Goal: Book appointment/travel/reservation

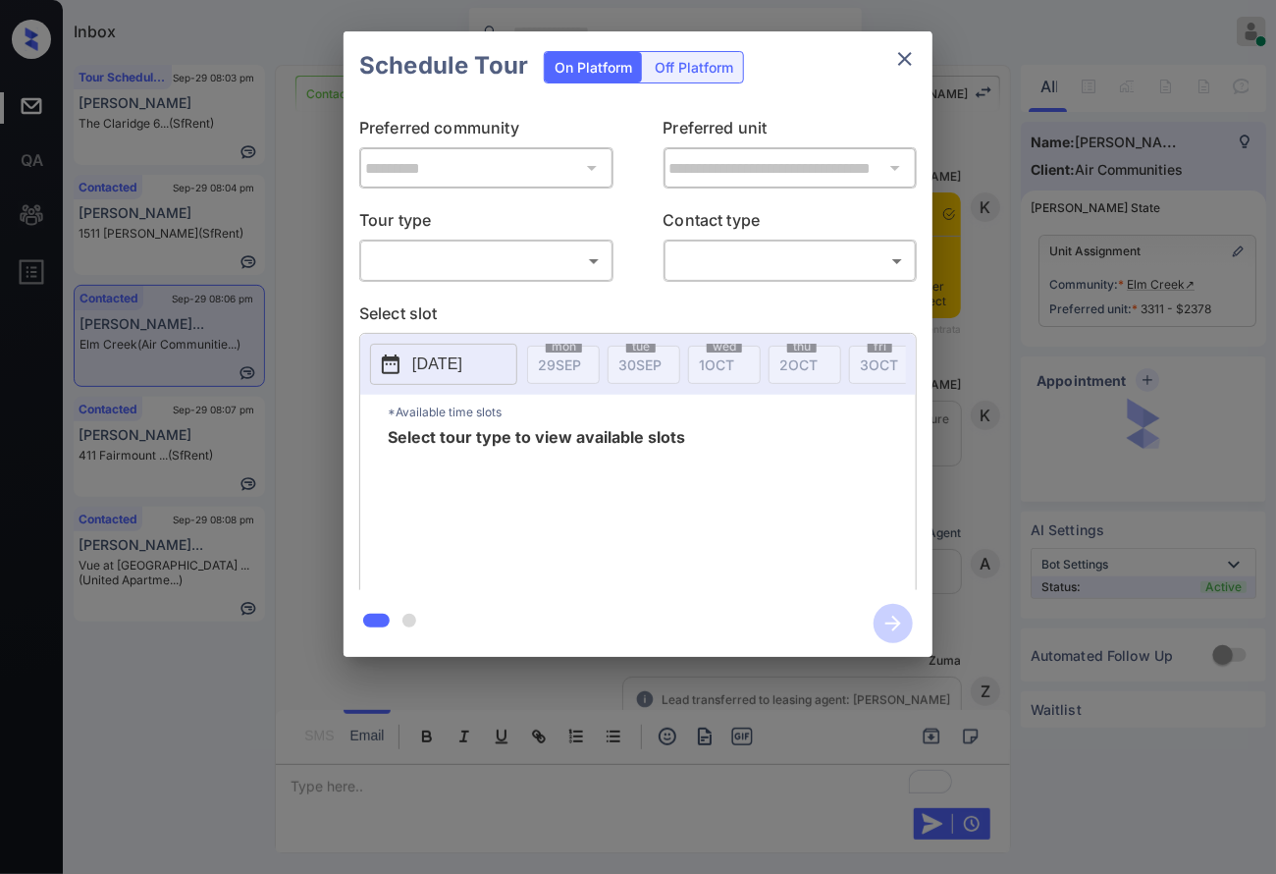
scroll to position [1987, 0]
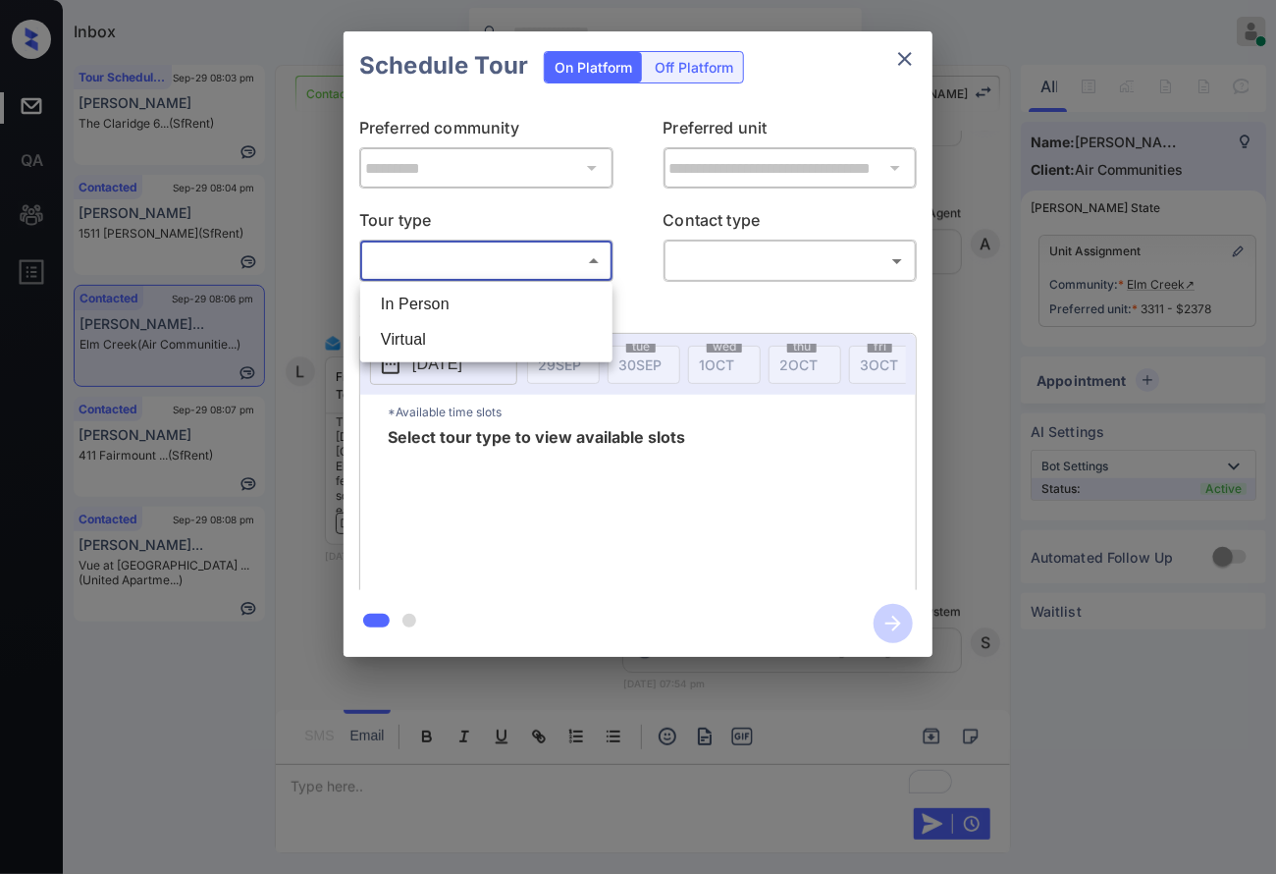
drag, startPoint x: 581, startPoint y: 255, endPoint x: 514, endPoint y: 318, distance: 91.7
click at [582, 255] on body "Inbox Caroline Dacanay Online Set yourself offline Set yourself on break Profil…" at bounding box center [638, 437] width 1276 height 874
drag, startPoint x: 496, startPoint y: 333, endPoint x: 803, endPoint y: 268, distance: 314.0
click at [497, 332] on li "Virtual" at bounding box center [486, 339] width 242 height 35
type input "*******"
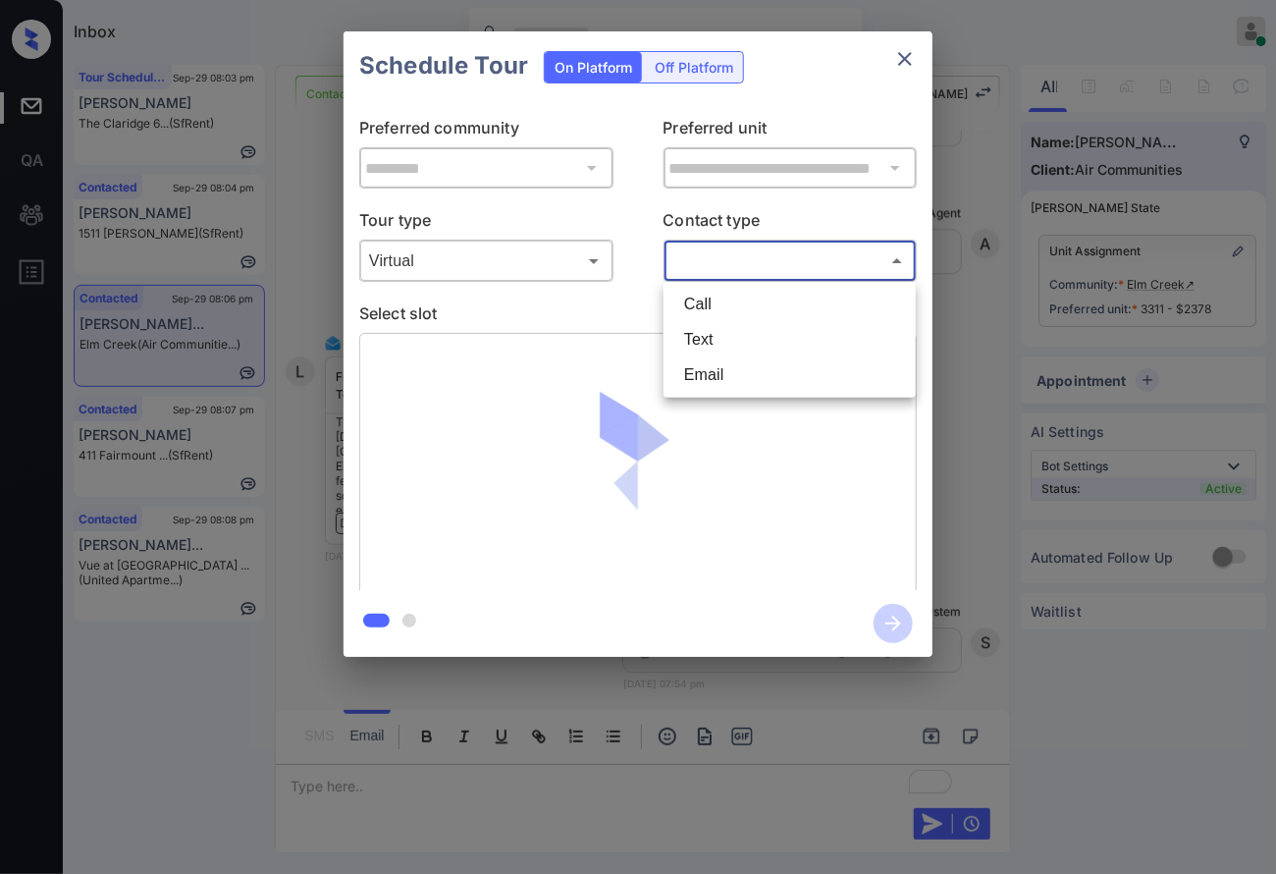
drag, startPoint x: 823, startPoint y: 257, endPoint x: 754, endPoint y: 321, distance: 93.8
click at [822, 257] on body "Inbox Caroline Dacanay Online Set yourself offline Set yourself on break Profil…" at bounding box center [638, 437] width 1276 height 874
click at [731, 334] on li "Text" at bounding box center [790, 339] width 242 height 35
type input "****"
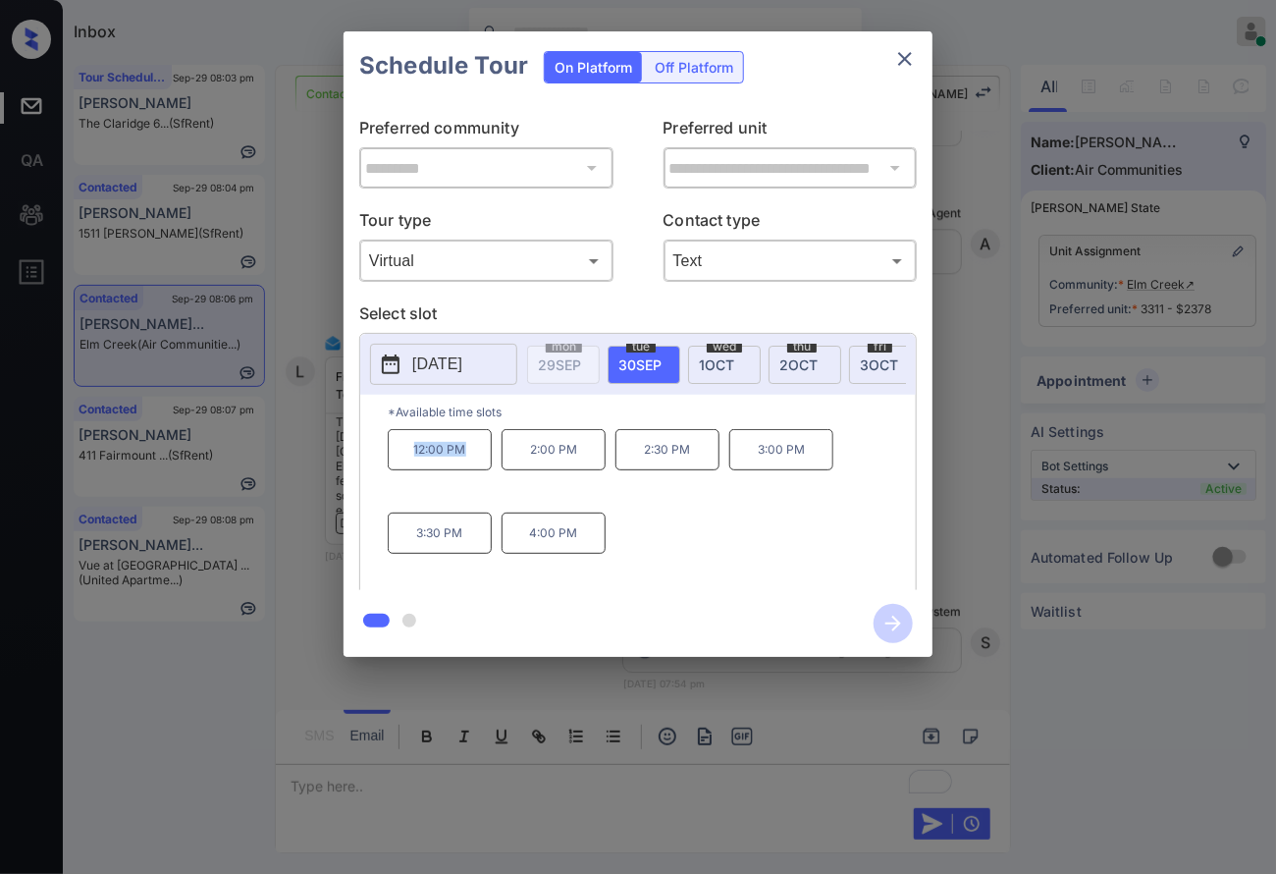
drag, startPoint x: 407, startPoint y: 466, endPoint x: 471, endPoint y: 462, distance: 63.9
click at [471, 462] on p "12:00 PM" at bounding box center [440, 449] width 104 height 41
copy p "12:00 PM"
click at [390, 470] on p "12:00 PM" at bounding box center [440, 449] width 104 height 41
copy div "12:00 PM 2:00 PM 2:30 PM"
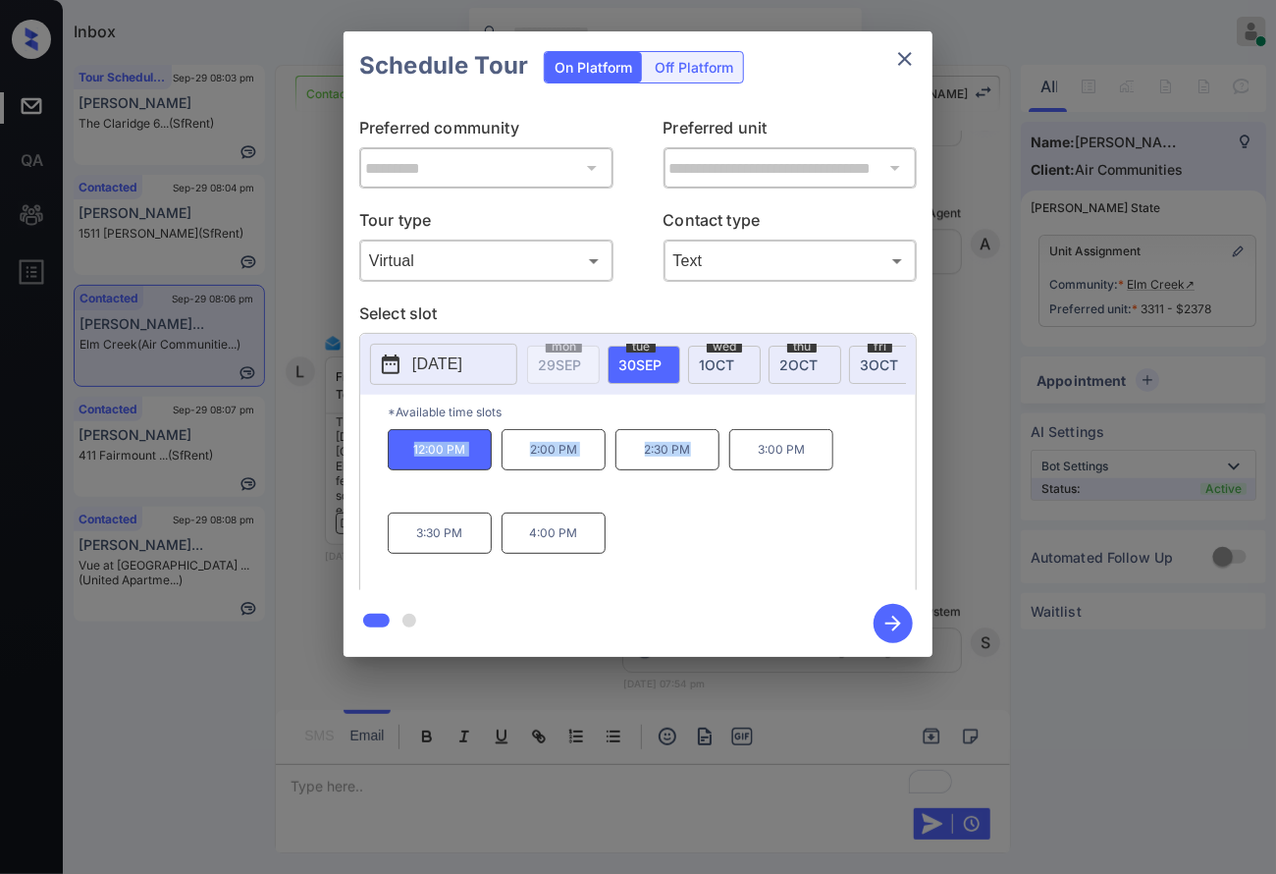
drag, startPoint x: 394, startPoint y: 468, endPoint x: 715, endPoint y: 485, distance: 321.4
click at [715, 485] on div "12:00 PM 2:00 PM 2:30 PM 3:00 PM 3:30 PM 4:00 PM" at bounding box center [652, 507] width 528 height 157
click at [1030, 515] on div "**********" at bounding box center [638, 344] width 1276 height 688
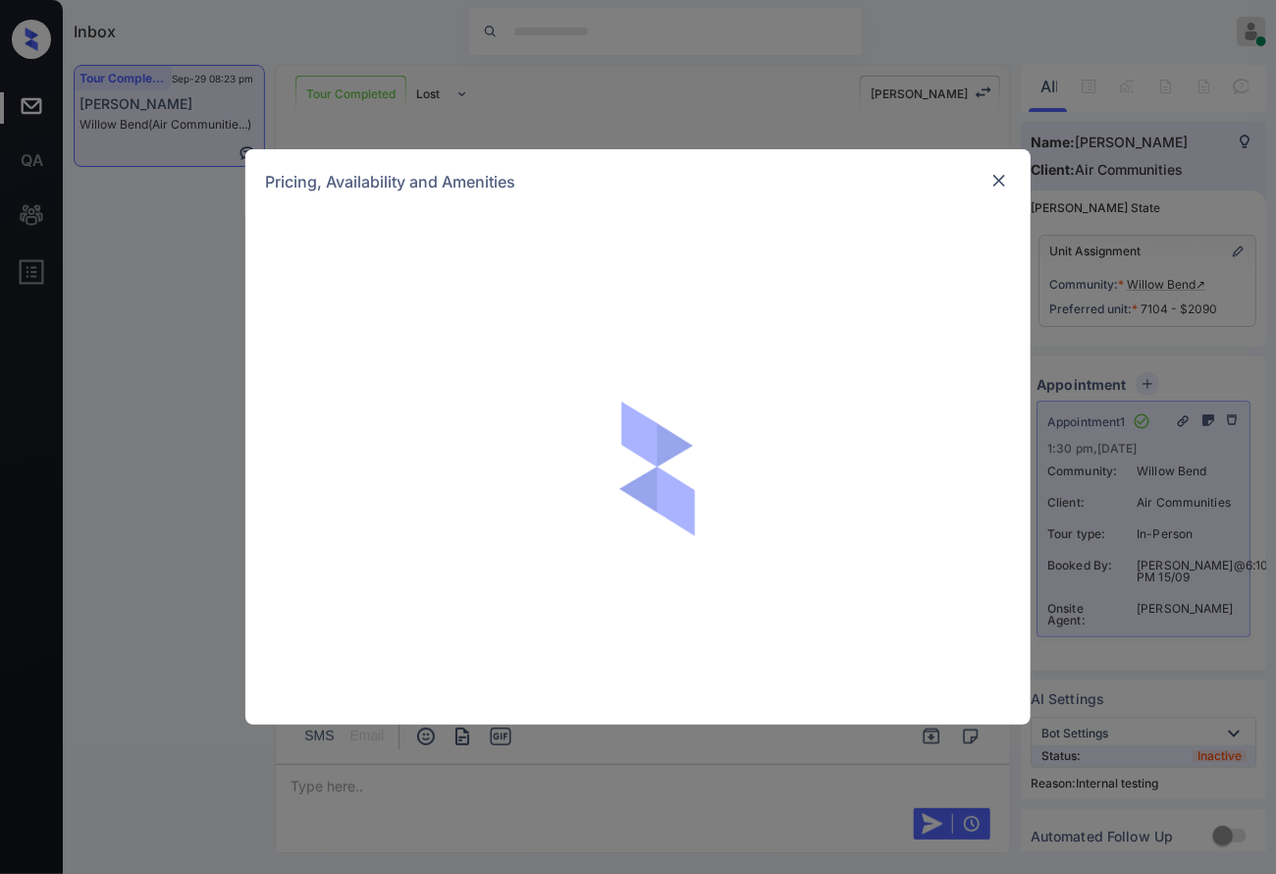
scroll to position [19378, 0]
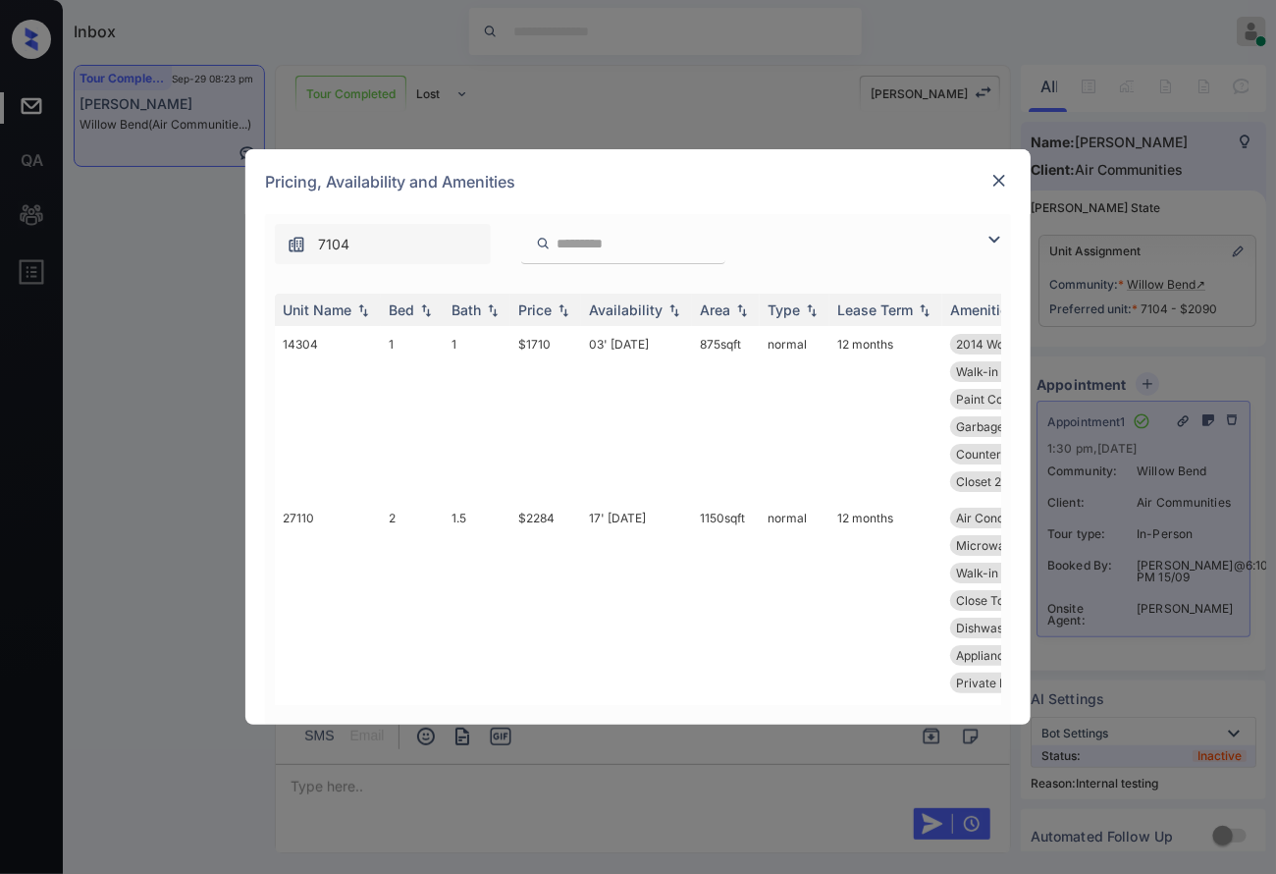
click at [583, 242] on input "search" at bounding box center [635, 244] width 161 height 17
paste input "*****"
type input "*****"
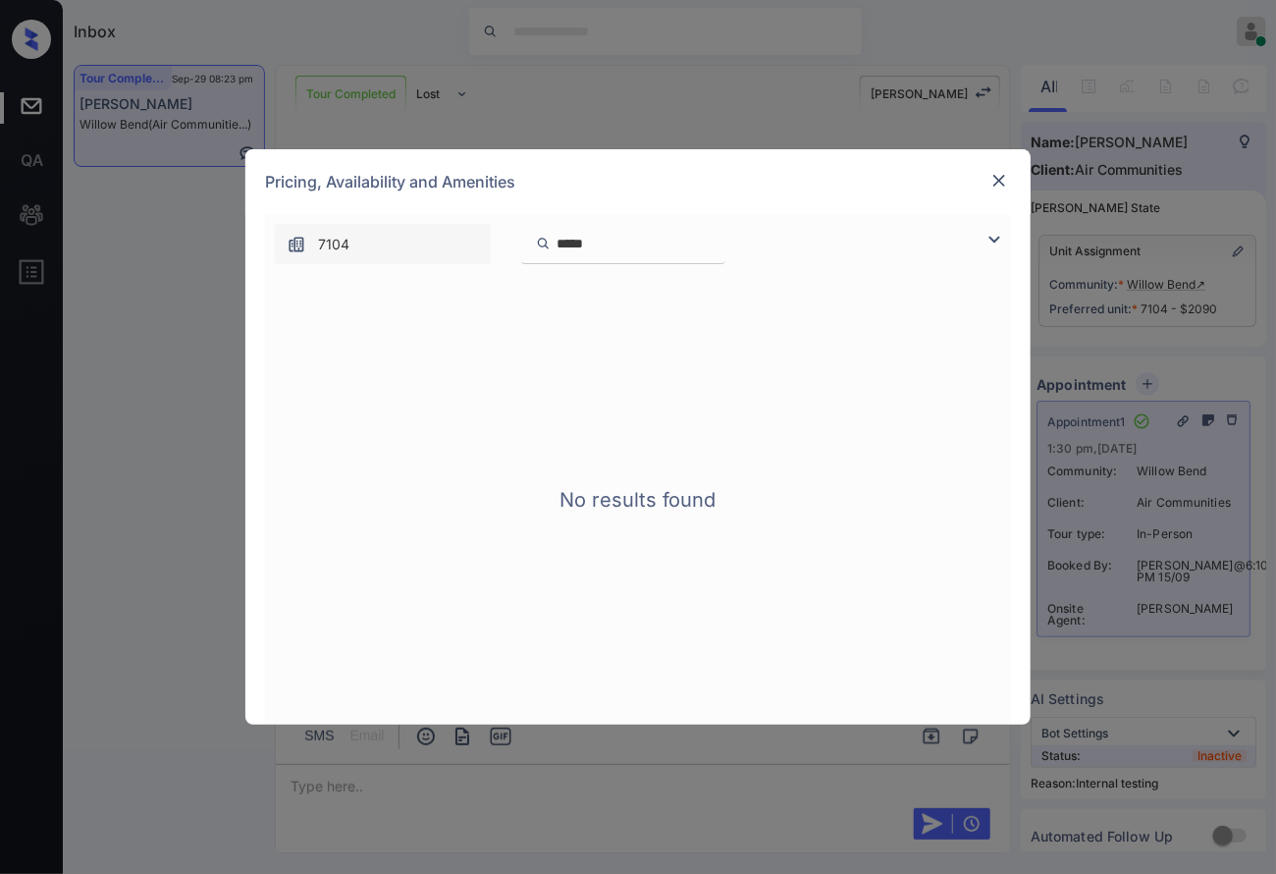
click at [716, 244] on input "*****" at bounding box center [635, 244] width 161 height 17
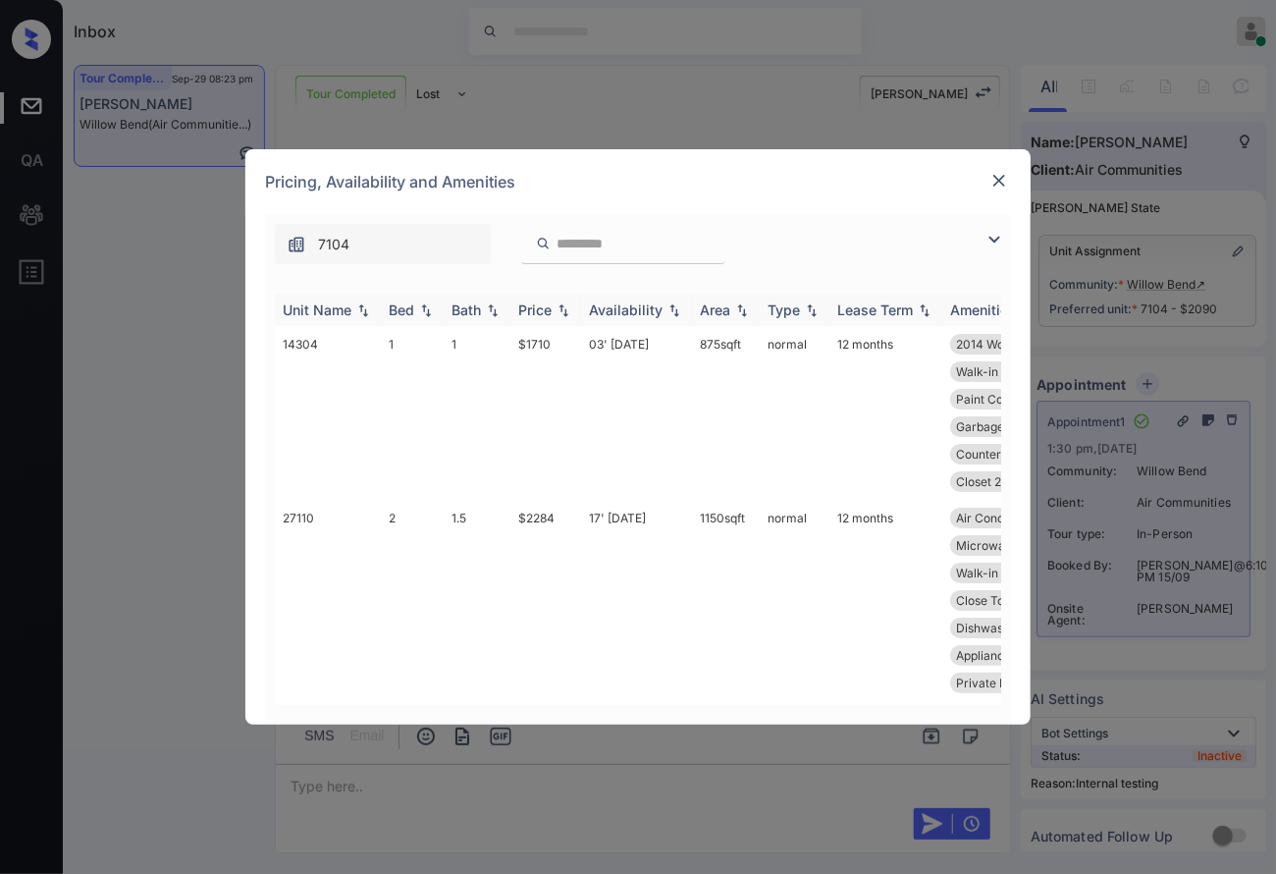
click at [561, 309] on img at bounding box center [564, 310] width 20 height 14
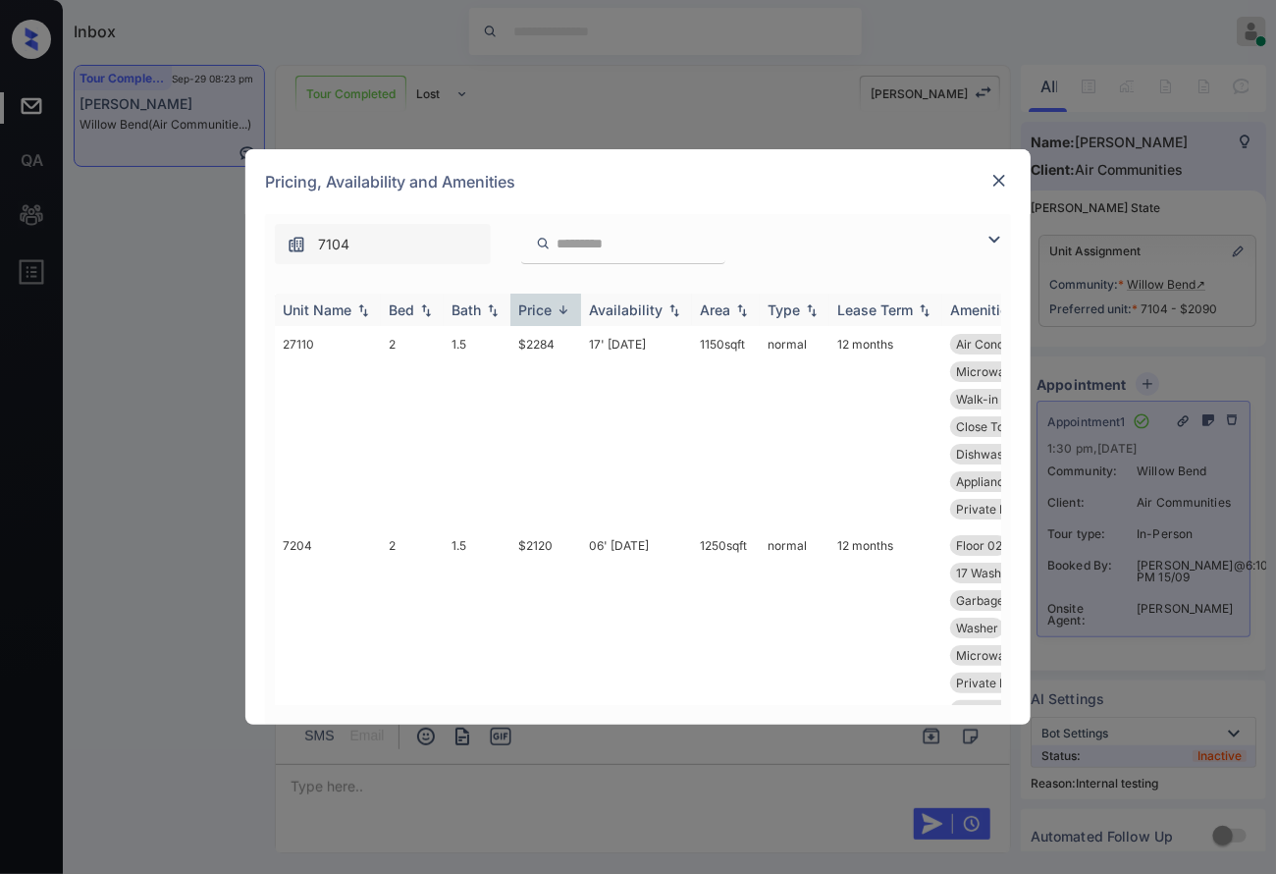
click at [561, 309] on img at bounding box center [564, 309] width 20 height 15
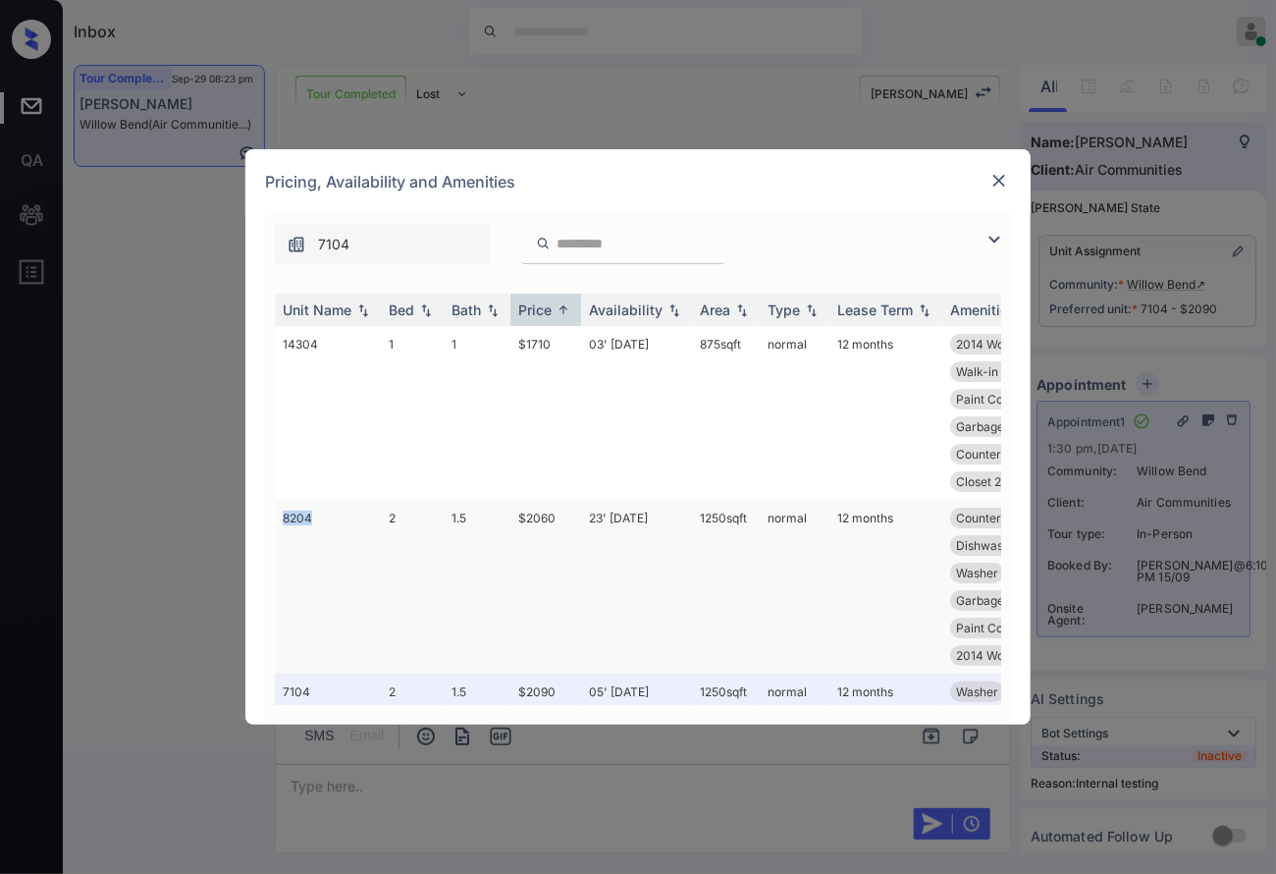
drag, startPoint x: 329, startPoint y: 517, endPoint x: 280, endPoint y: 518, distance: 49.1
click at [280, 518] on td "8204" at bounding box center [328, 587] width 106 height 174
copy td "8204"
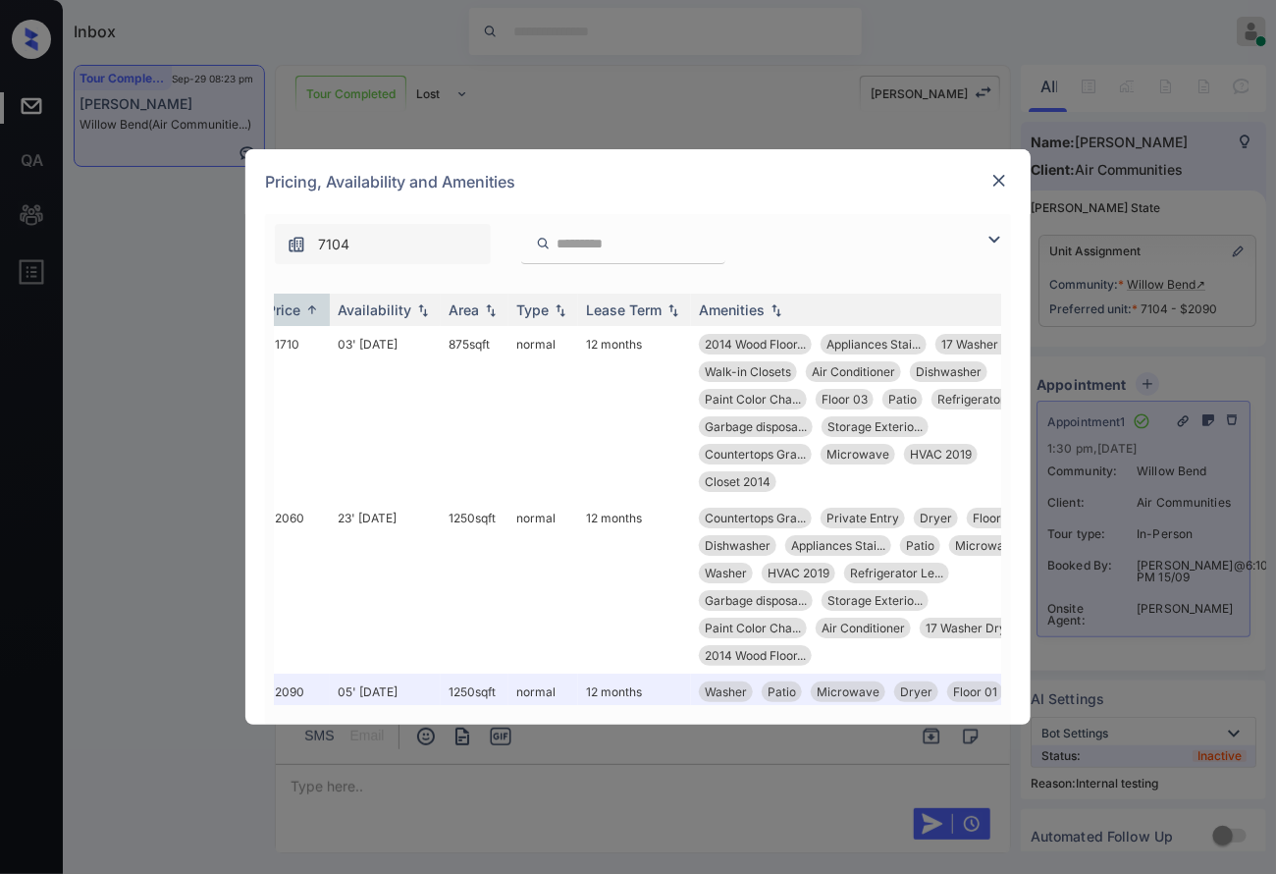
scroll to position [0, 318]
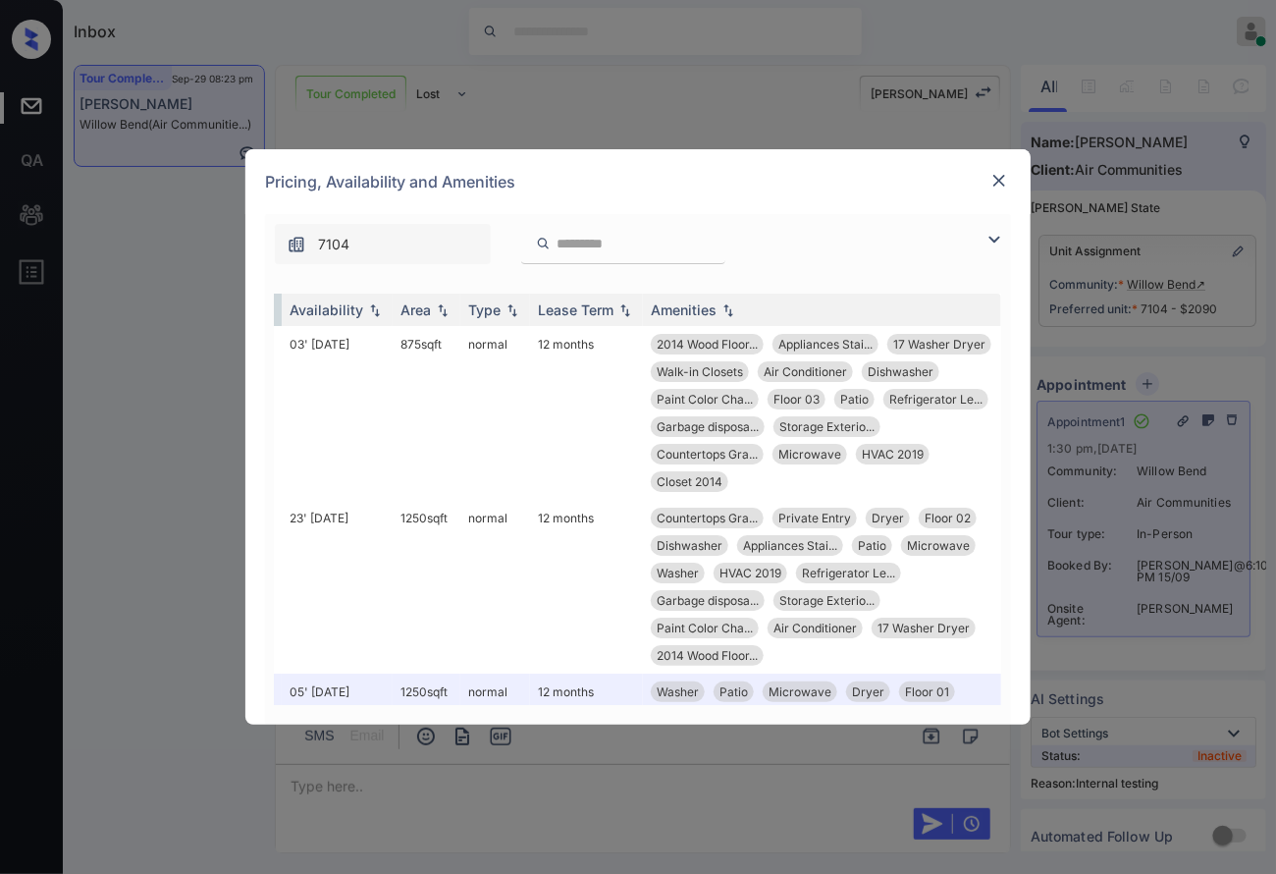
click at [996, 175] on img at bounding box center [1000, 181] width 20 height 20
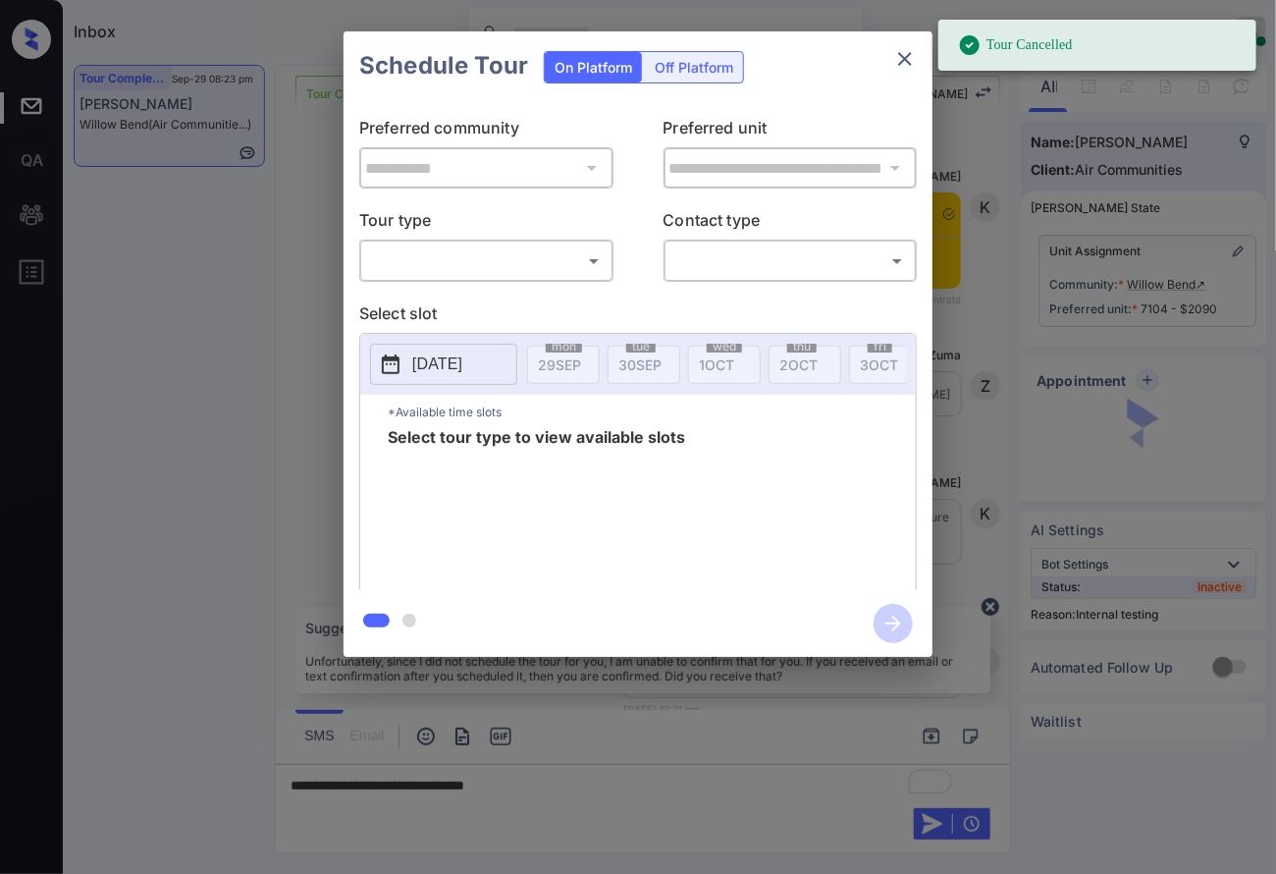
scroll to position [20032, 0]
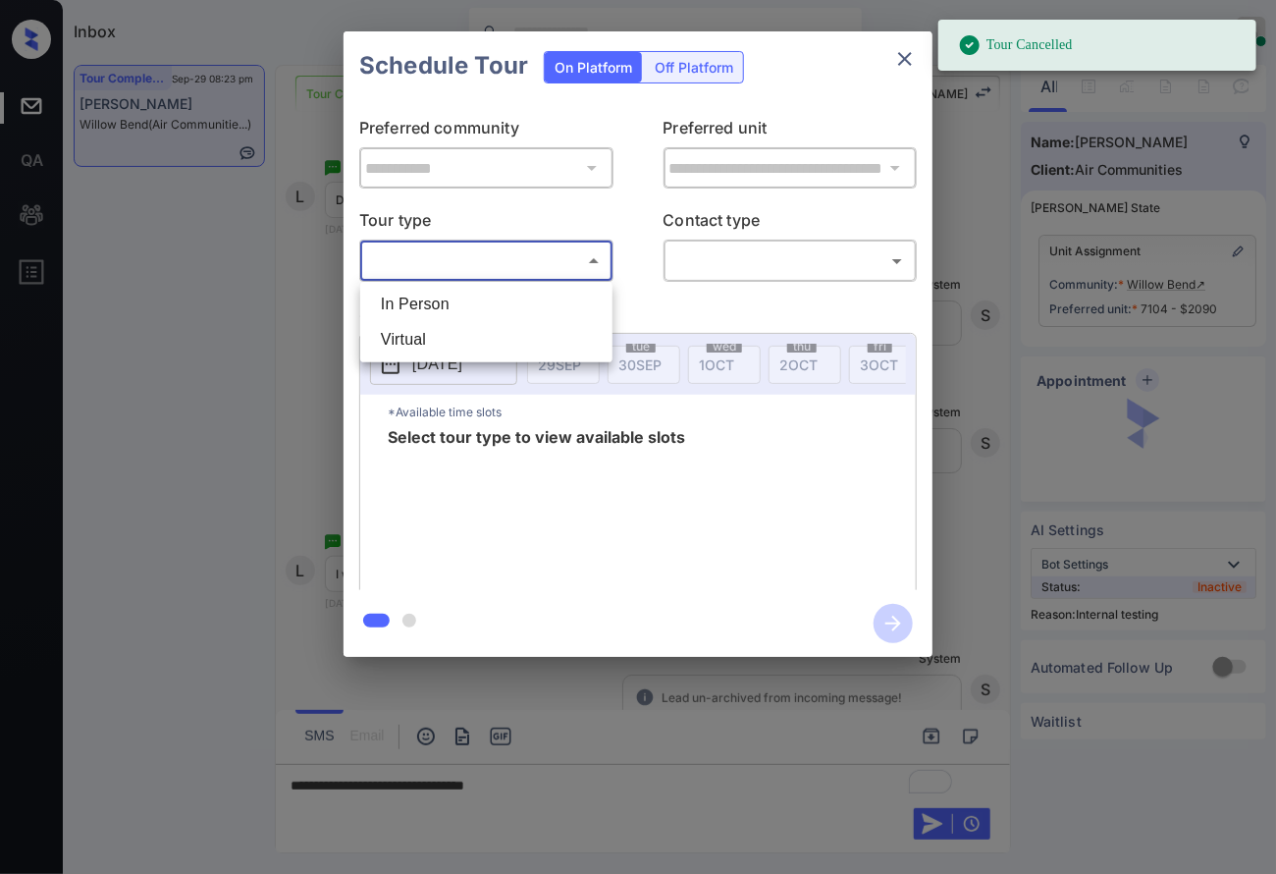
click at [487, 256] on body "Tour Cancelled Inbox [PERSON_NAME] Online Set yourself offline Set yourself on …" at bounding box center [638, 437] width 1276 height 874
click at [495, 303] on li "In Person" at bounding box center [486, 304] width 242 height 35
type input "********"
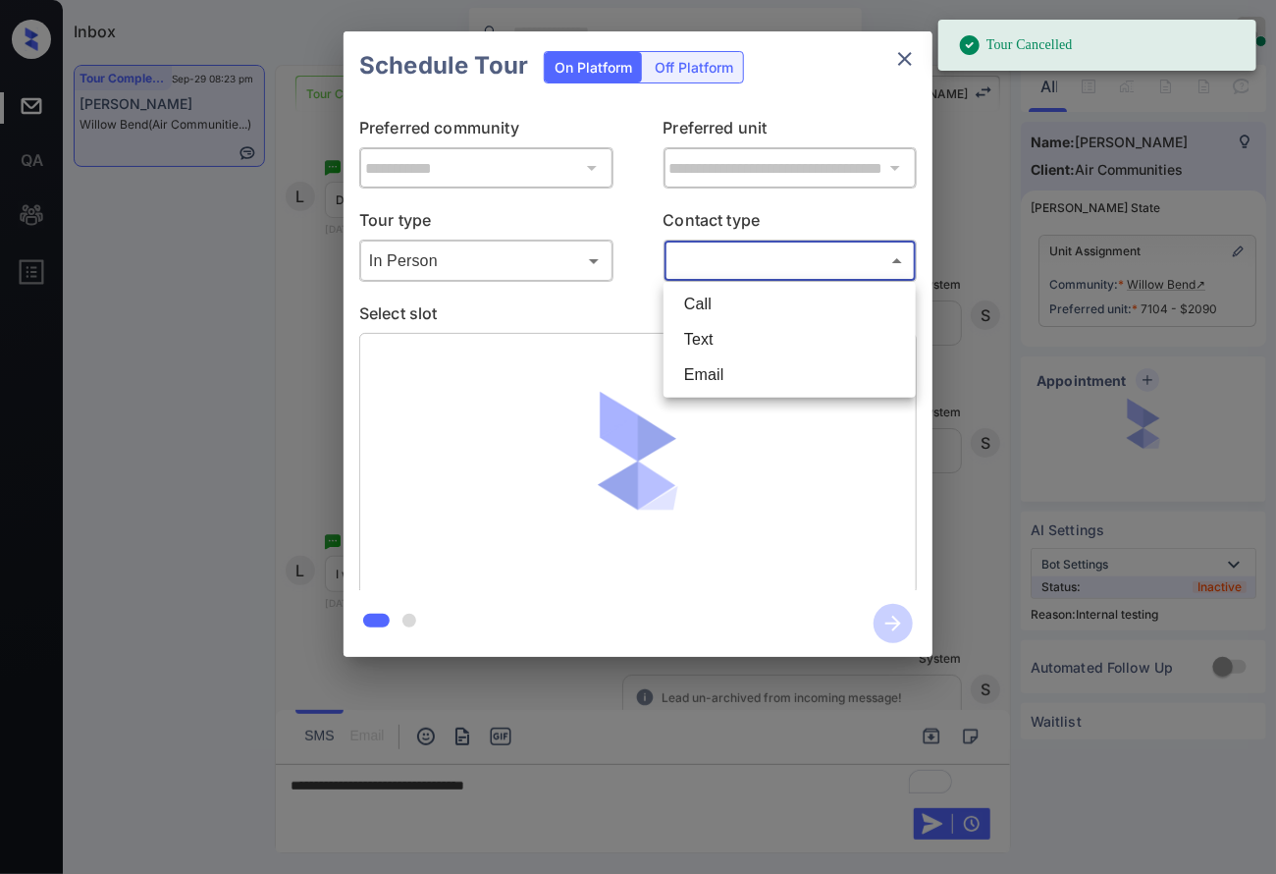
drag, startPoint x: 754, startPoint y: 262, endPoint x: 746, endPoint y: 304, distance: 42.9
click at [755, 262] on body "Tour Cancelled Inbox [PERSON_NAME] Online Set yourself offline Set yourself on …" at bounding box center [638, 437] width 1276 height 874
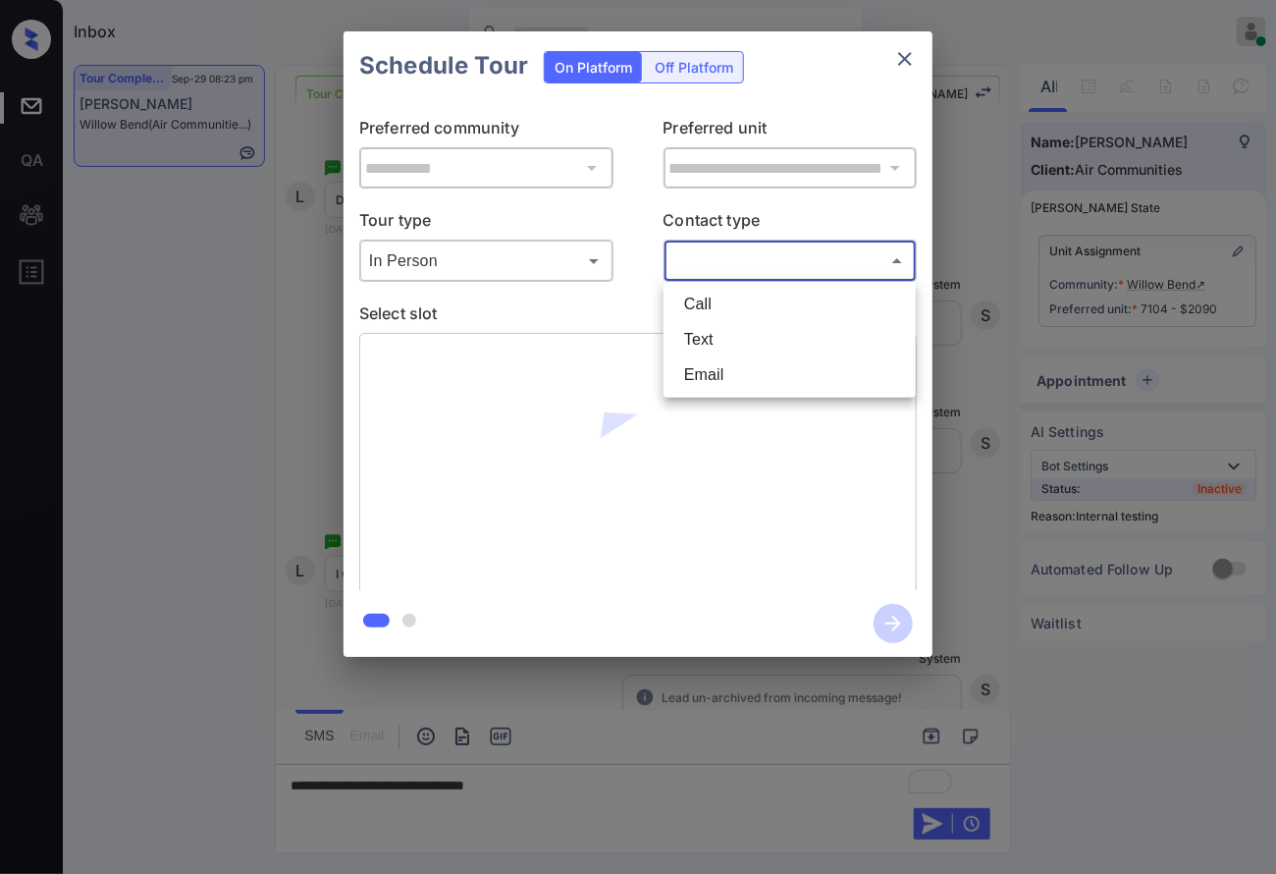
click at [745, 339] on li "Text" at bounding box center [790, 339] width 242 height 35
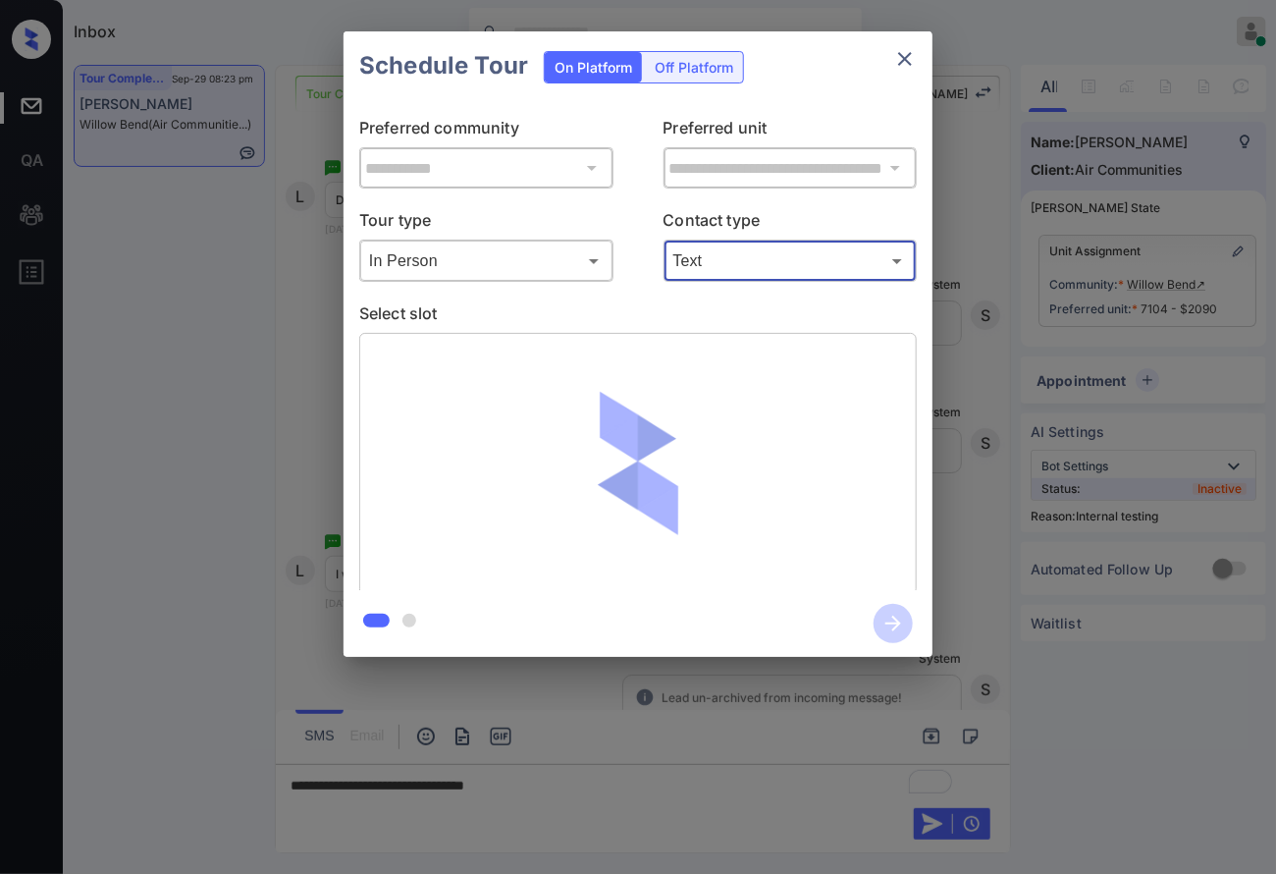
type input "****"
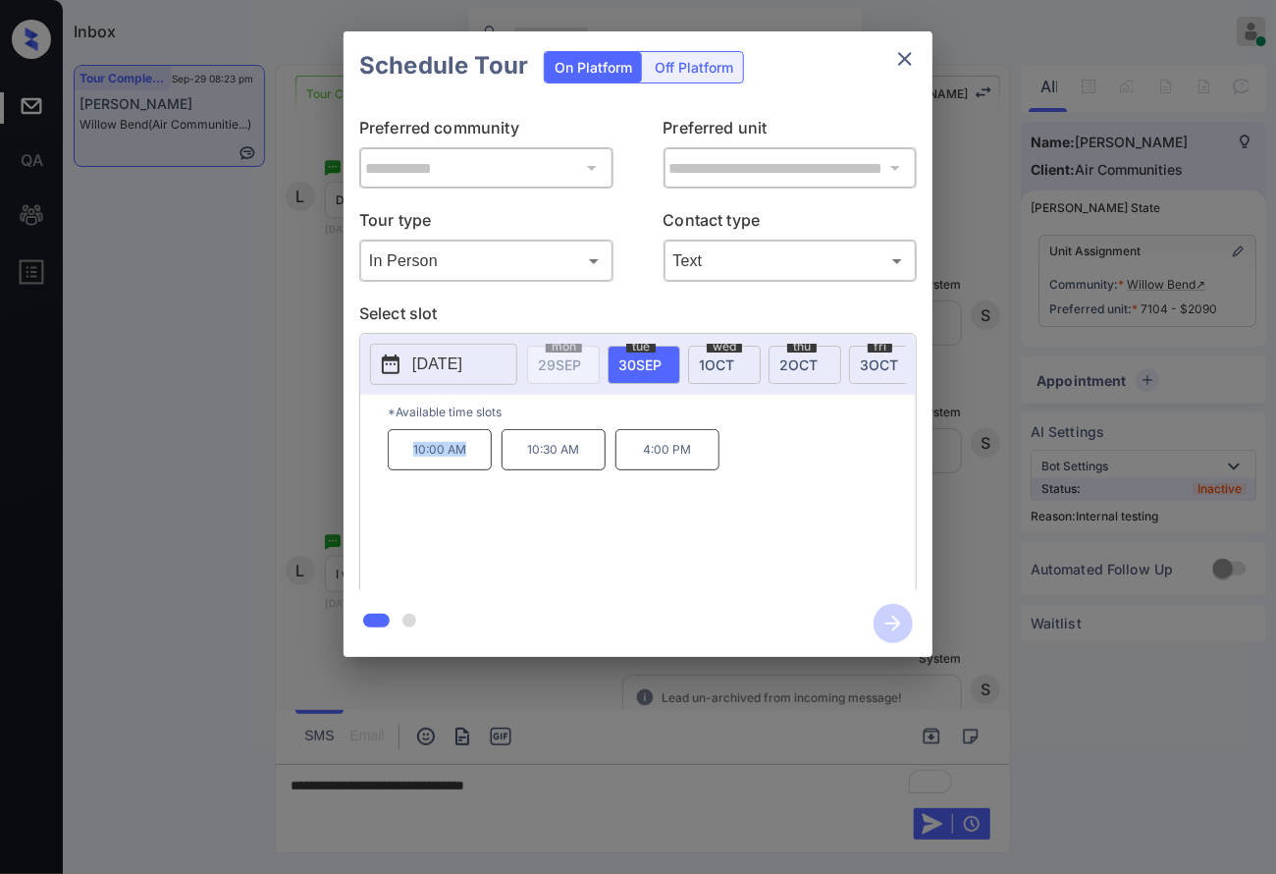
drag, startPoint x: 487, startPoint y: 475, endPoint x: 383, endPoint y: 470, distance: 104.2
click at [383, 470] on div "*Available time slots 10:00 AM 10:30 AM 4:00 PM" at bounding box center [638, 495] width 556 height 201
copy p "10:00 AM"
drag, startPoint x: 605, startPoint y: 459, endPoint x: 509, endPoint y: 461, distance: 95.2
click at [509, 461] on div "10:00 AM 10:30 AM 4:00 PM" at bounding box center [652, 507] width 528 height 157
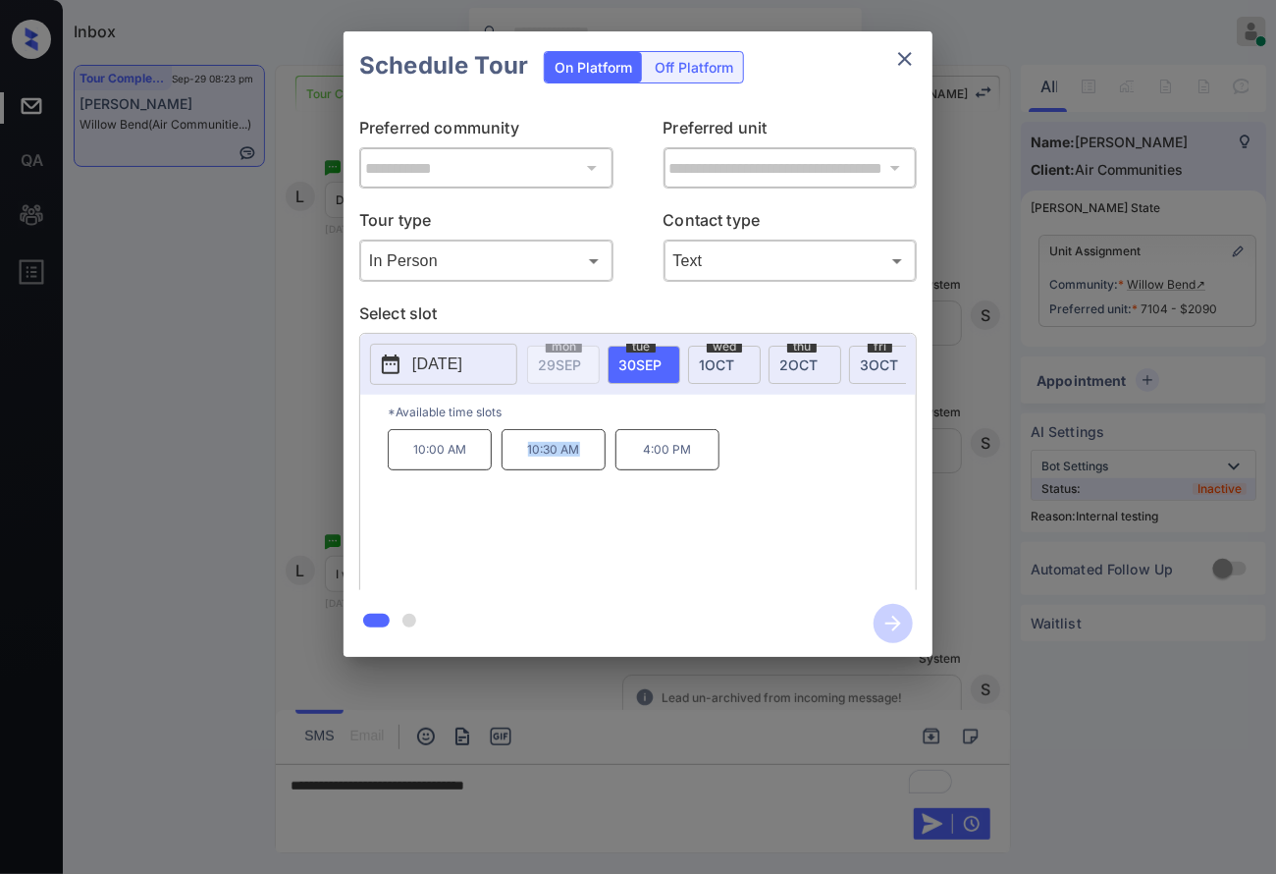
copy p "10:30 AM"
drag, startPoint x: 701, startPoint y: 467, endPoint x: 627, endPoint y: 467, distance: 73.6
click at [627, 467] on p "4:00 PM" at bounding box center [668, 449] width 104 height 41
copy p "4:00 PM"
click at [453, 717] on div at bounding box center [638, 437] width 1276 height 874
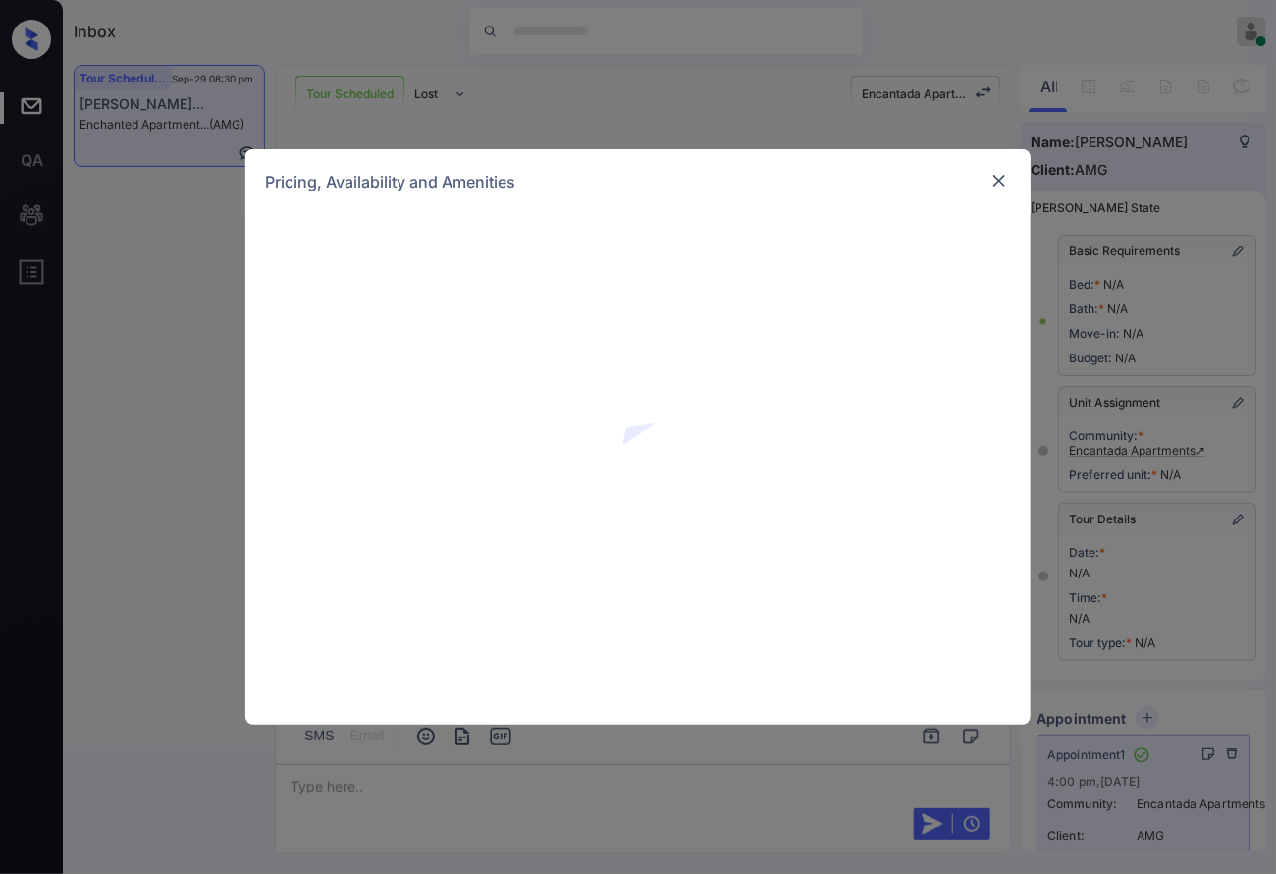
scroll to position [131, 0]
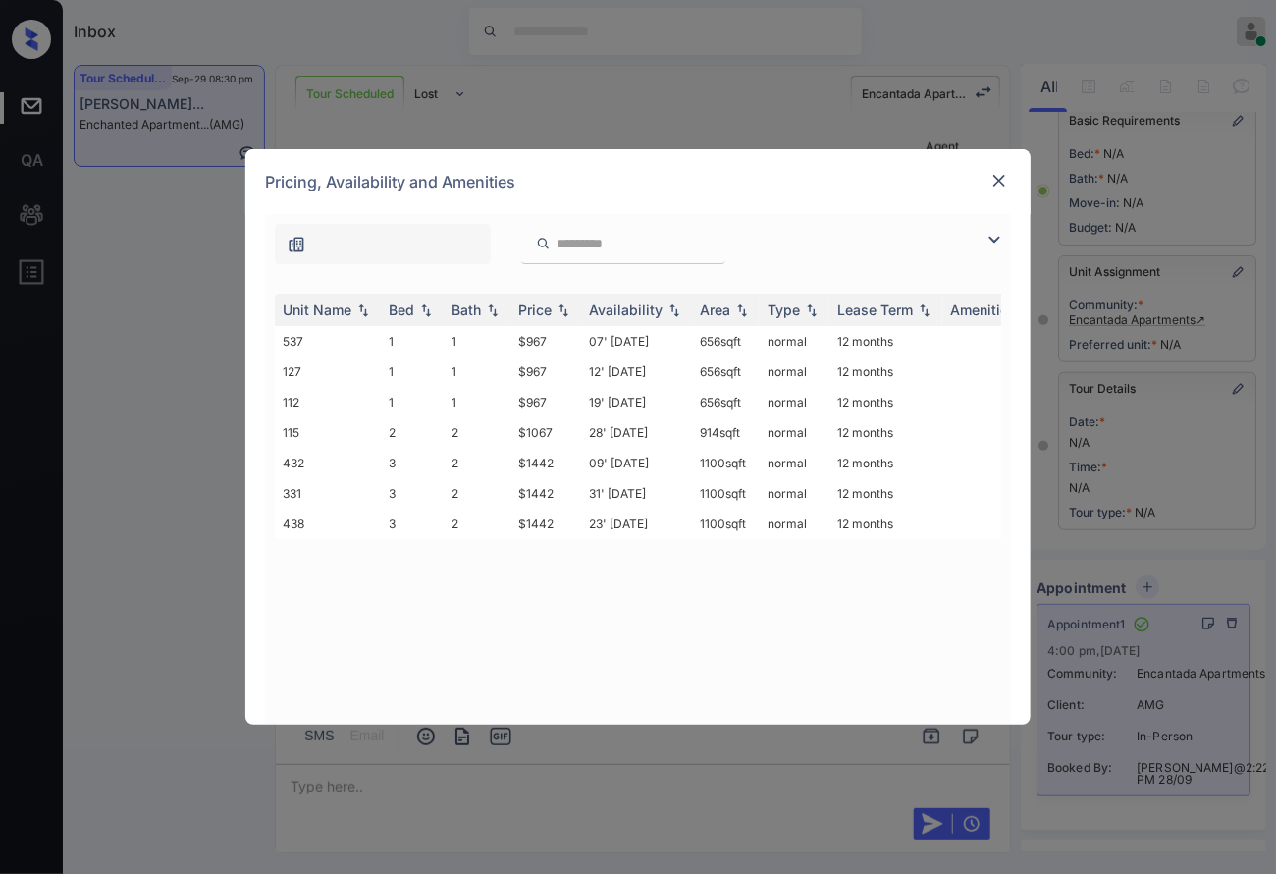
click at [992, 175] on img at bounding box center [1000, 181] width 20 height 20
